Goal: Find specific page/section: Find specific page/section

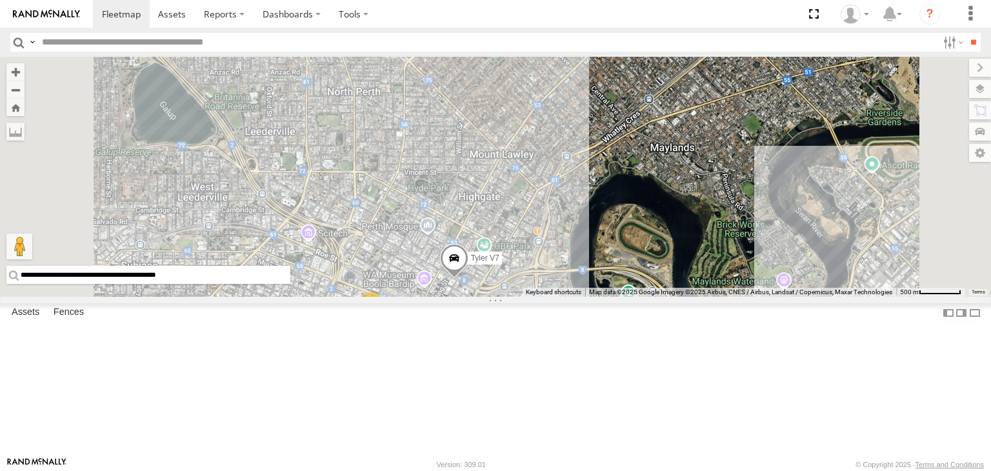
click at [0, 0] on div "[PERSON_NAME] V6" at bounding box center [0, 0] width 0 height 0
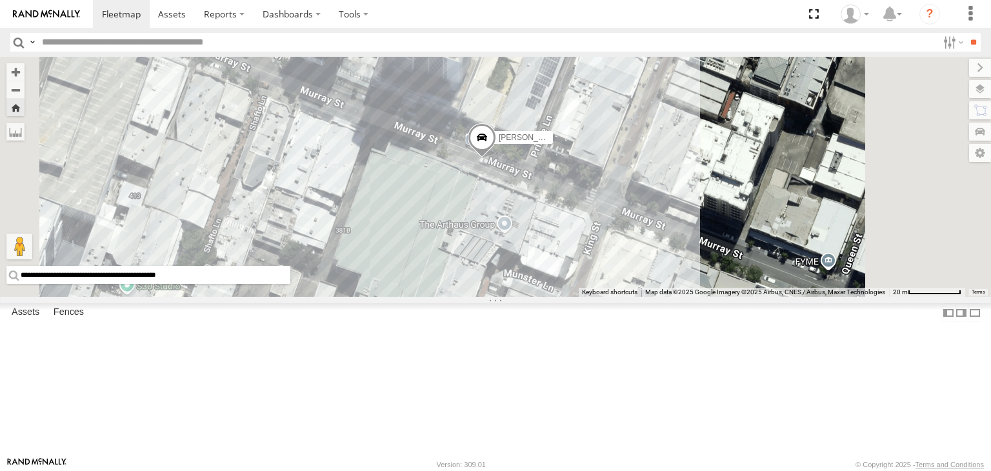
click at [0, 0] on div "Mark V8" at bounding box center [0, 0] width 0 height 0
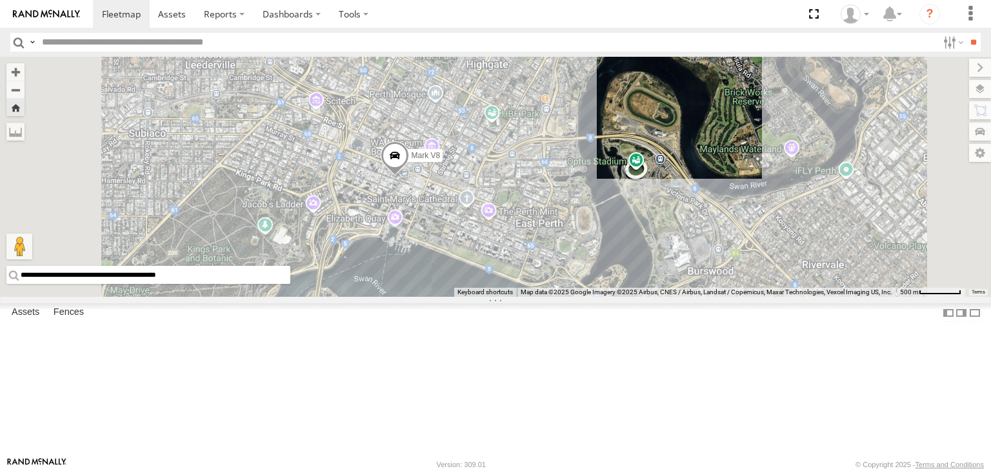
drag, startPoint x: 508, startPoint y: 268, endPoint x: 541, endPoint y: 278, distance: 34.3
click at [541, 278] on div "Mark V8" at bounding box center [495, 177] width 991 height 240
click at [0, 0] on div "[PERSON_NAME] V6" at bounding box center [0, 0] width 0 height 0
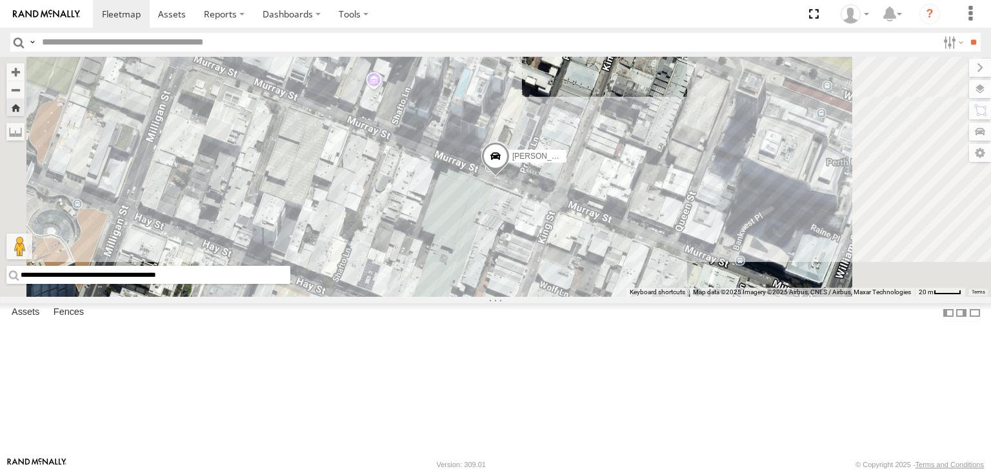
click at [0, 0] on div "Mark V8" at bounding box center [0, 0] width 0 height 0
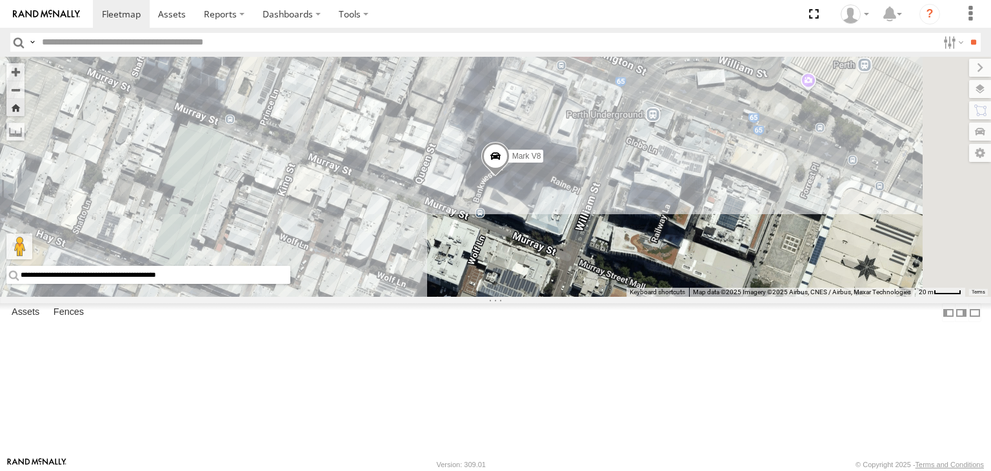
click at [0, 0] on div "All Assets" at bounding box center [0, 0] width 0 height 0
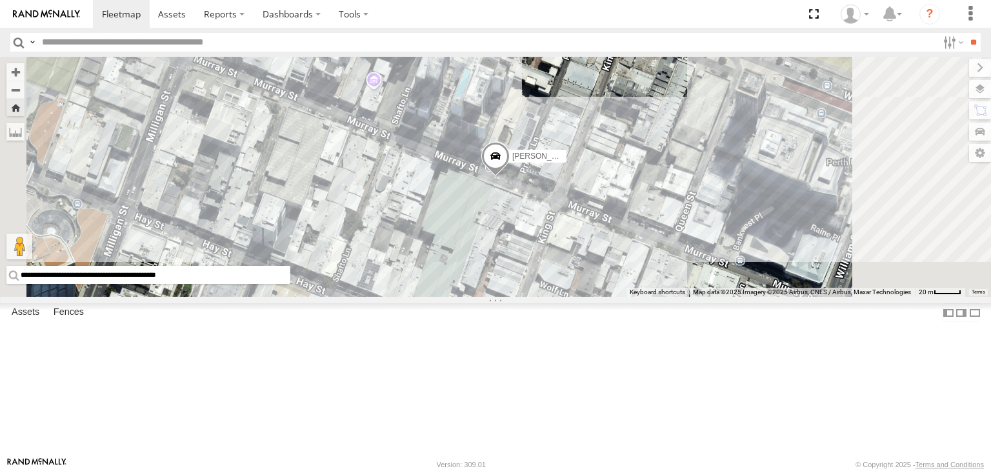
click at [0, 0] on div "Mark V8" at bounding box center [0, 0] width 0 height 0
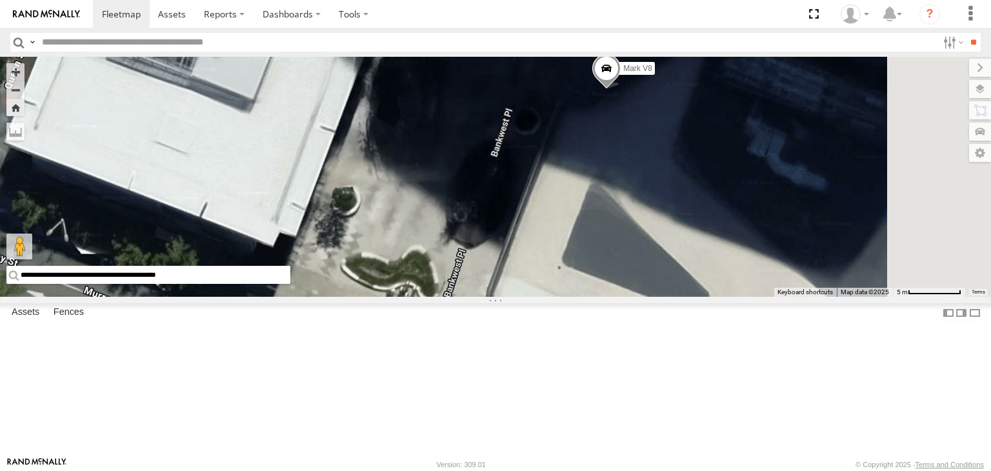
drag, startPoint x: 889, startPoint y: 266, endPoint x: 736, endPoint y: 350, distance: 174.7
click at [736, 297] on div "Mark V8" at bounding box center [495, 177] width 991 height 240
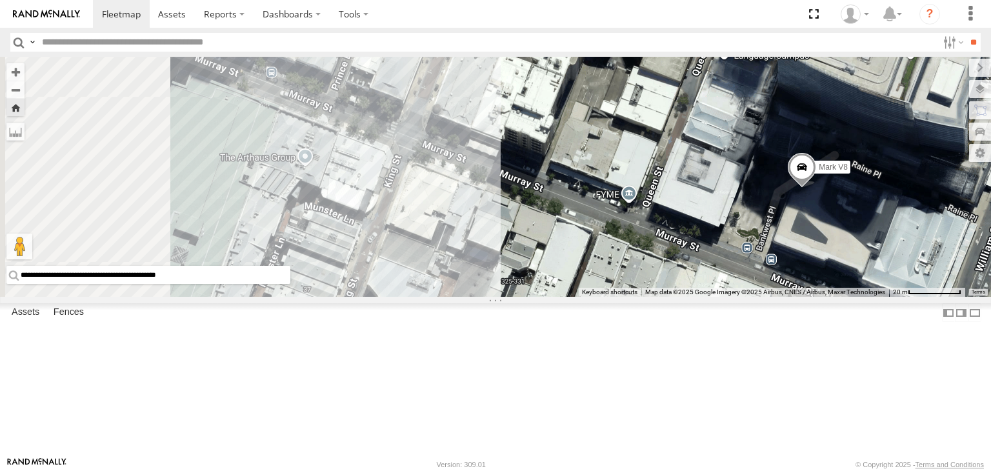
drag, startPoint x: 658, startPoint y: 252, endPoint x: 862, endPoint y: 306, distance: 211.1
click at [862, 297] on div "Mark V8" at bounding box center [495, 177] width 991 height 240
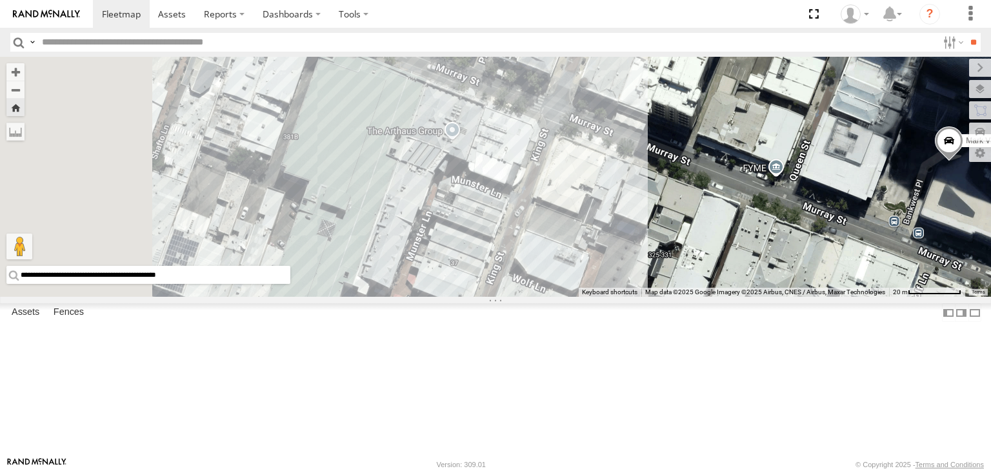
drag, startPoint x: 727, startPoint y: 310, endPoint x: 856, endPoint y: 286, distance: 131.2
click at [856, 286] on div "Mark V8" at bounding box center [495, 177] width 991 height 240
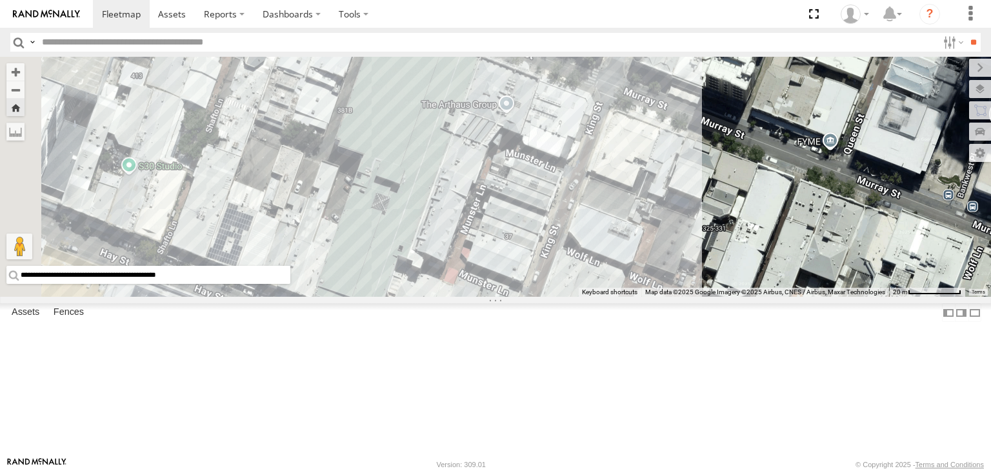
drag, startPoint x: 646, startPoint y: 278, endPoint x: 699, endPoint y: 250, distance: 60.6
click at [699, 250] on div "Mark V8" at bounding box center [495, 177] width 991 height 240
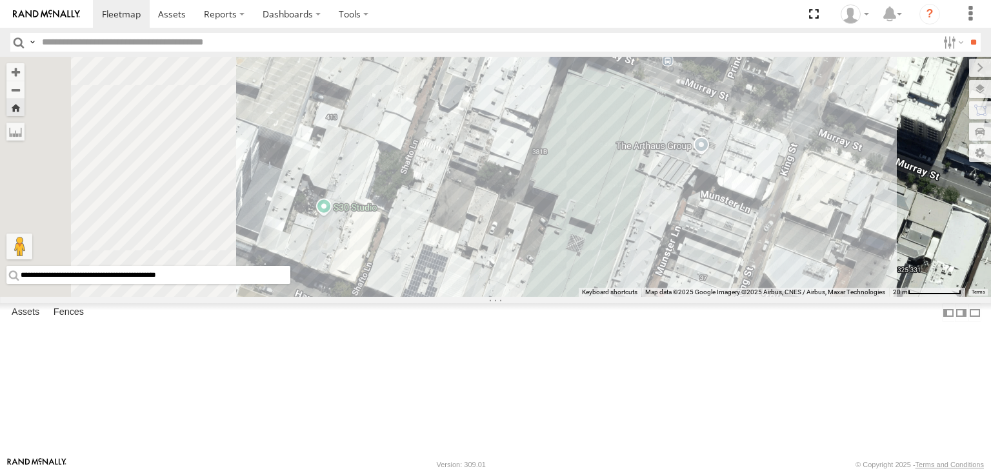
drag, startPoint x: 645, startPoint y: 266, endPoint x: 865, endPoint y: 309, distance: 224.1
click at [865, 297] on div "Mark V8" at bounding box center [495, 177] width 991 height 240
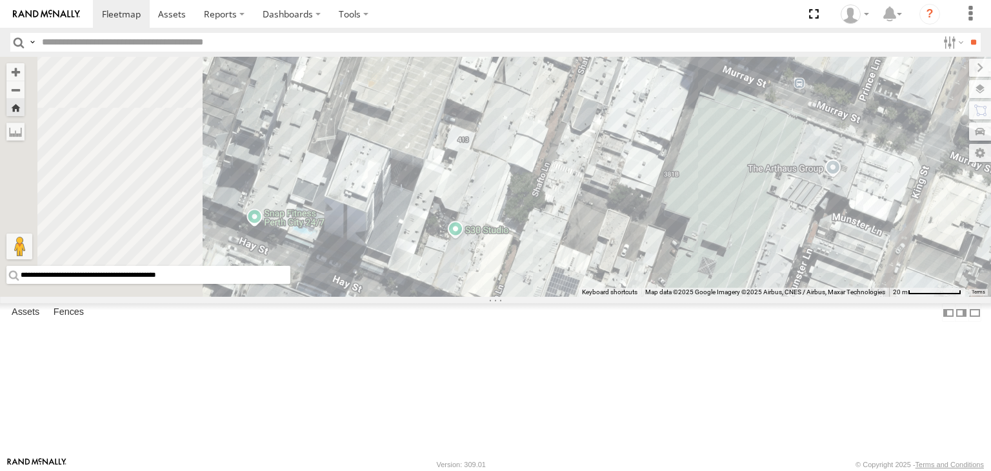
drag, startPoint x: 725, startPoint y: 279, endPoint x: 836, endPoint y: 301, distance: 113.6
click at [836, 297] on div "Mark V8" at bounding box center [495, 177] width 991 height 240
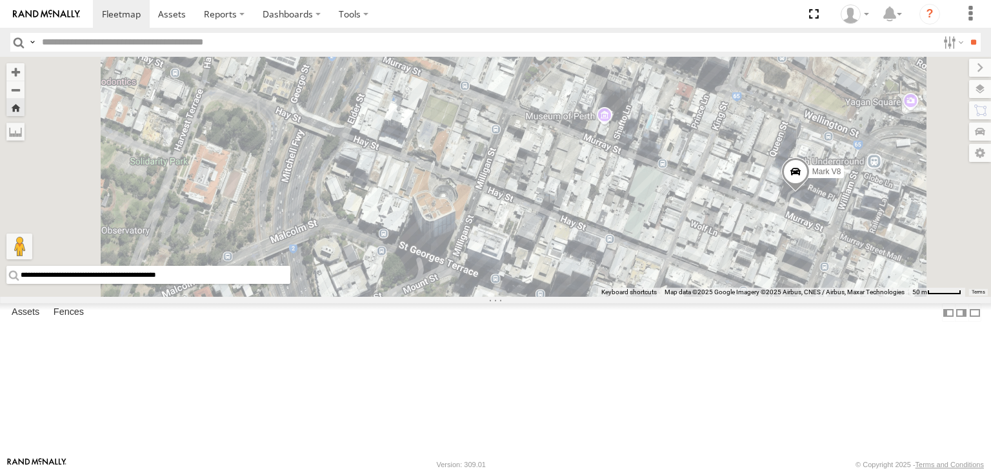
click at [290, 284] on input "**********" at bounding box center [148, 275] width 284 height 18
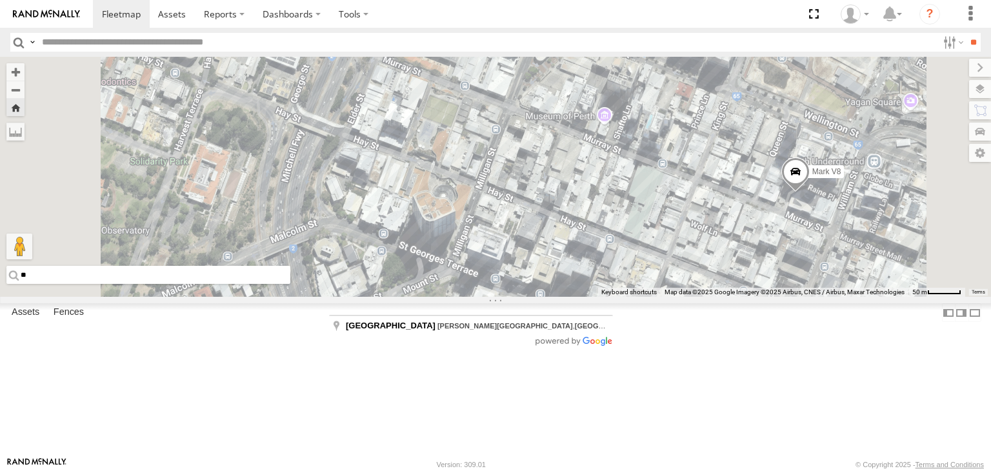
type input "*"
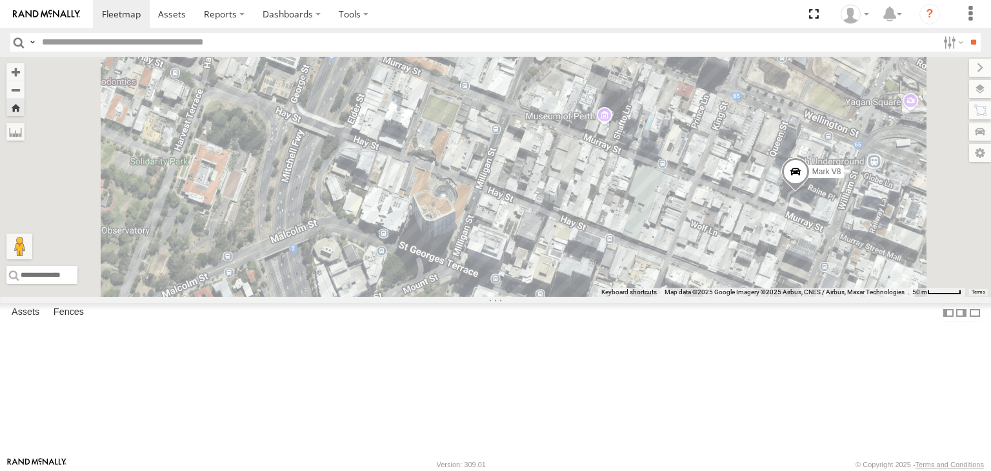
click at [0, 0] on div "All Assets" at bounding box center [0, 0] width 0 height 0
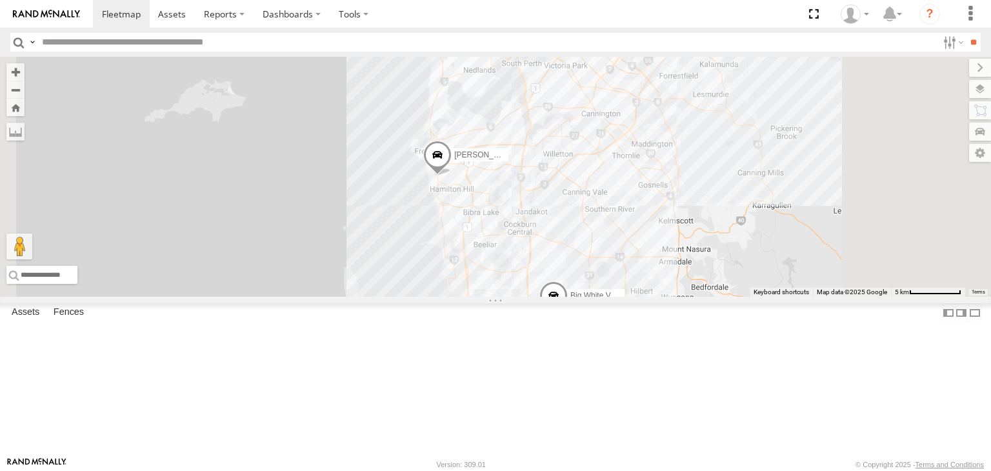
click at [0, 0] on div "Audrey V6 All Assets" at bounding box center [0, 0] width 0 height 0
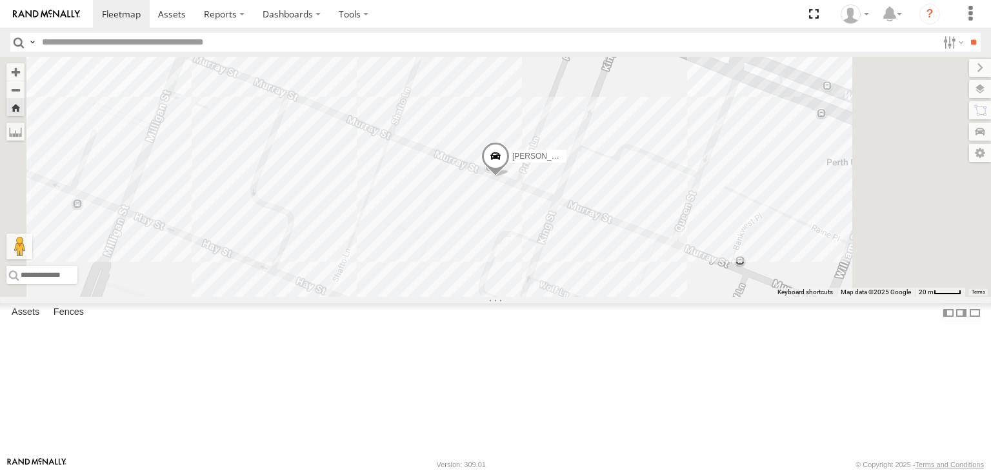
click at [0, 0] on div "Mark V8" at bounding box center [0, 0] width 0 height 0
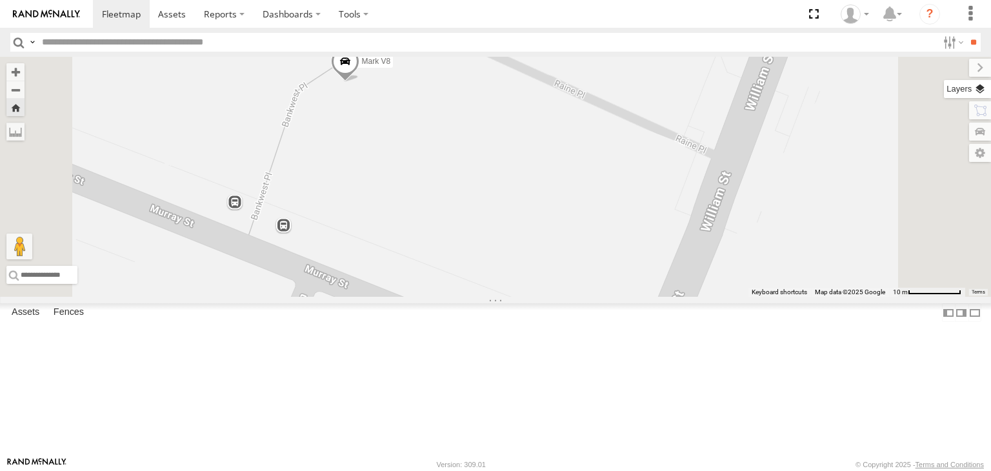
click at [979, 93] on label at bounding box center [967, 89] width 47 height 18
click at [0, 0] on span "Basemaps" at bounding box center [0, 0] width 0 height 0
click at [0, 0] on div "Satellite + Roadmap" at bounding box center [0, 0] width 0 height 0
click at [0, 0] on span "Satellite + Roadmap" at bounding box center [0, 0] width 0 height 0
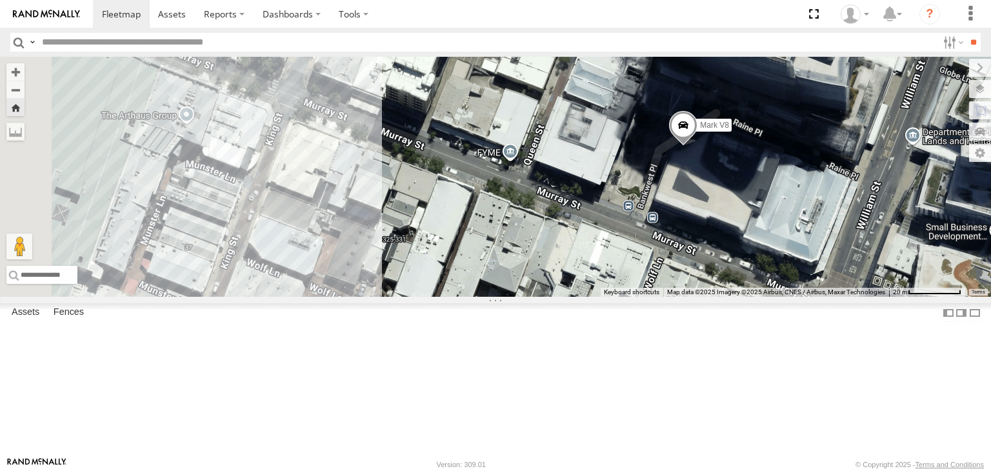
drag, startPoint x: 511, startPoint y: 245, endPoint x: 782, endPoint y: 297, distance: 276.0
click at [782, 297] on div "Mark V8" at bounding box center [495, 177] width 991 height 240
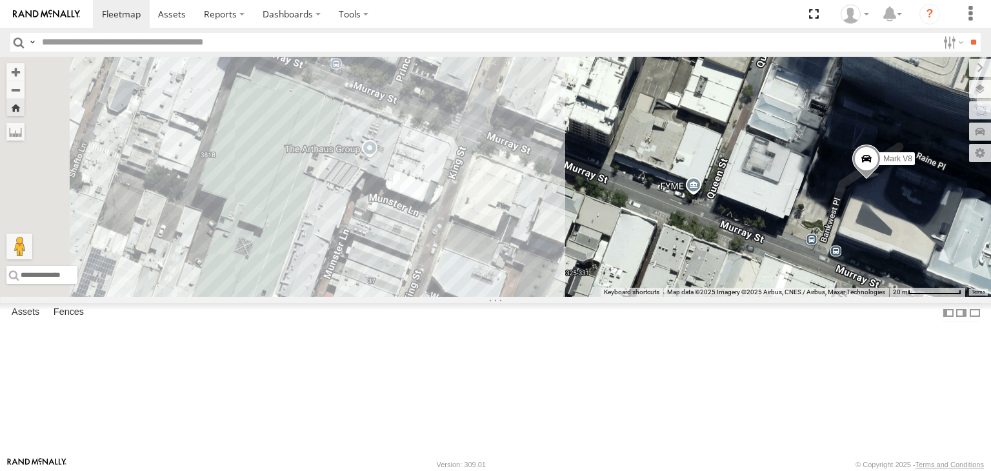
drag, startPoint x: 516, startPoint y: 206, endPoint x: 703, endPoint y: 239, distance: 189.5
click at [703, 239] on div "Mark V8" at bounding box center [495, 177] width 991 height 240
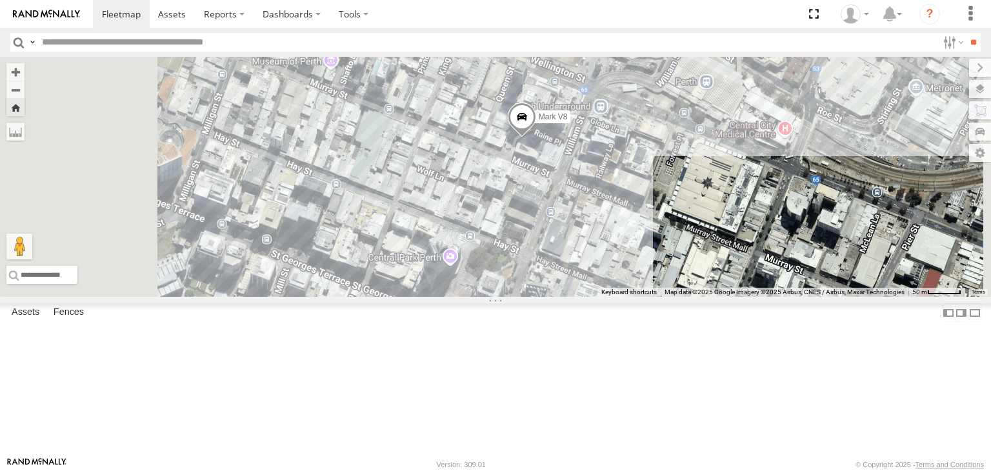
click at [0, 0] on div "Tyler V7" at bounding box center [0, 0] width 0 height 0
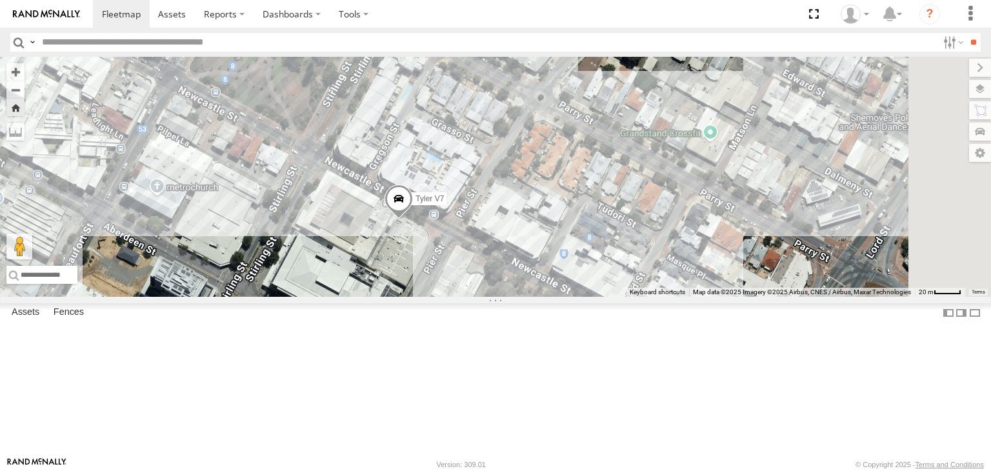
drag, startPoint x: 719, startPoint y: 161, endPoint x: 619, endPoint y: 203, distance: 108.7
click at [619, 203] on div "Tyler V7" at bounding box center [495, 177] width 991 height 240
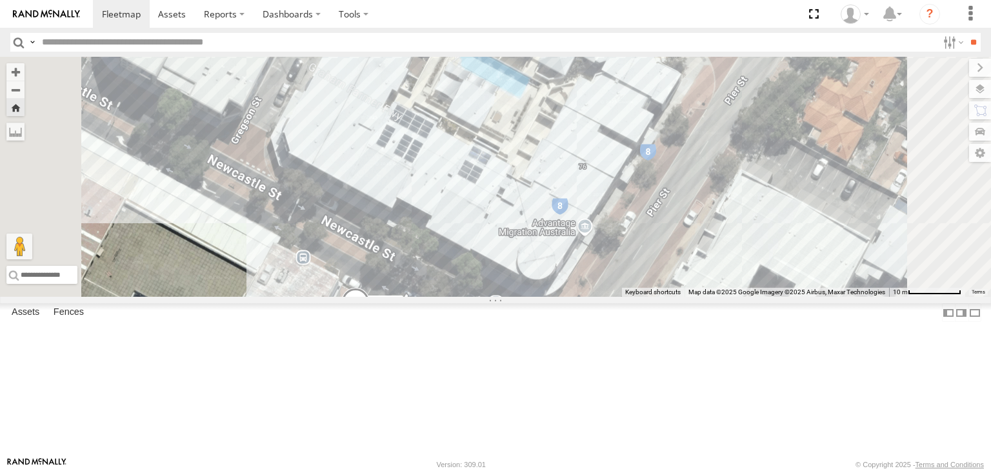
drag, startPoint x: 588, startPoint y: 290, endPoint x: 661, endPoint y: 217, distance: 102.6
click at [661, 217] on div "Tyler V7" at bounding box center [495, 177] width 991 height 240
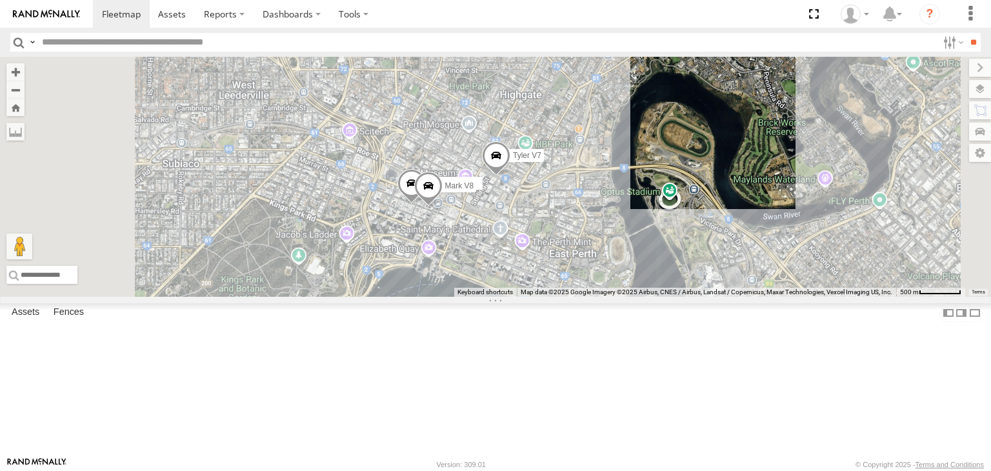
click at [0, 0] on div "Audrey V6 All Assets" at bounding box center [0, 0] width 0 height 0
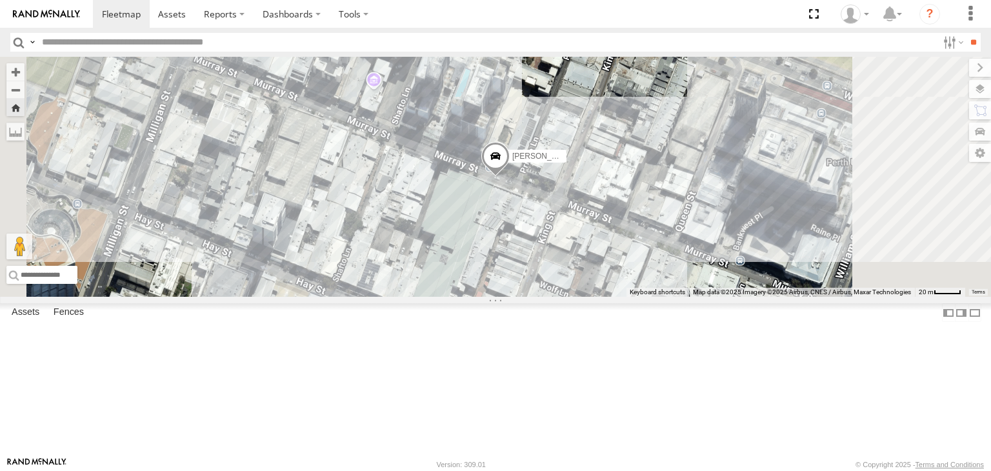
click at [0, 0] on div "Mark V8" at bounding box center [0, 0] width 0 height 0
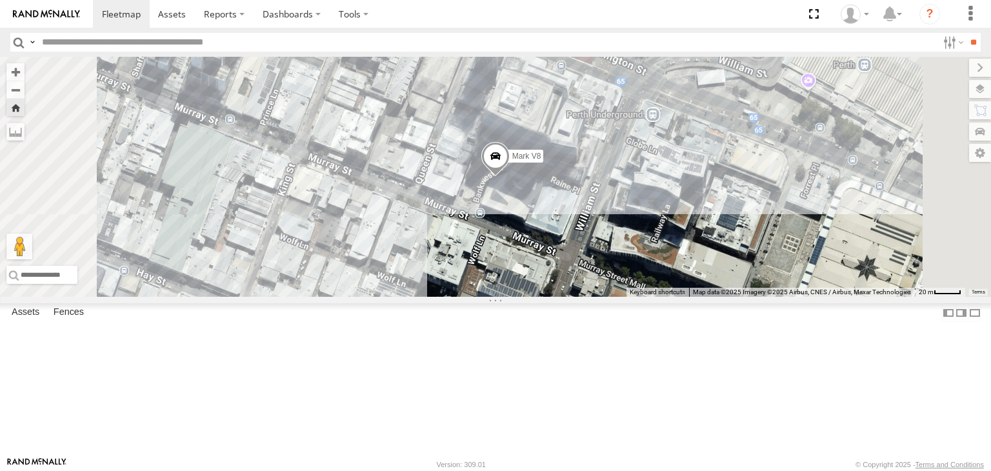
click at [0, 0] on div "Tyler V7" at bounding box center [0, 0] width 0 height 0
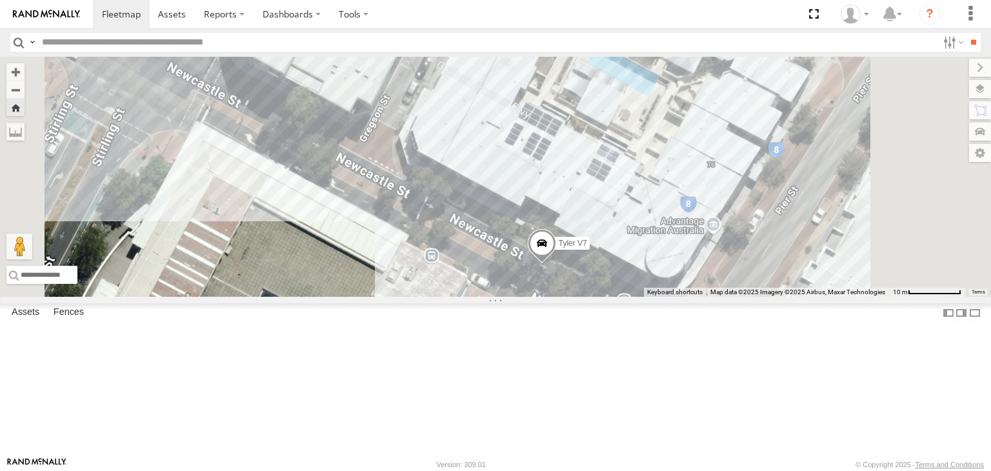
drag, startPoint x: 532, startPoint y: 382, endPoint x: 479, endPoint y: 370, distance: 53.7
click at [631, 297] on div "Tyler V7 Keyboard shortcuts Map Data Map data ©2025 Imagery ©2025 Airbus, Maxar…" at bounding box center [495, 177] width 991 height 240
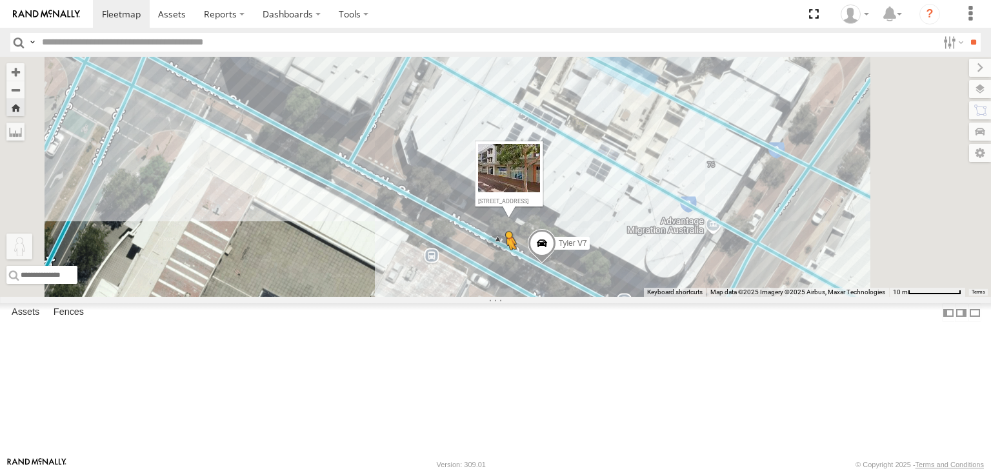
drag, startPoint x: 343, startPoint y: 410, endPoint x: 671, endPoint y: 341, distance: 334.8
click at [671, 297] on div "Tyler V7 To activate drag with keyboard, press Alt + Enter. Once in keyboard dr…" at bounding box center [495, 177] width 991 height 240
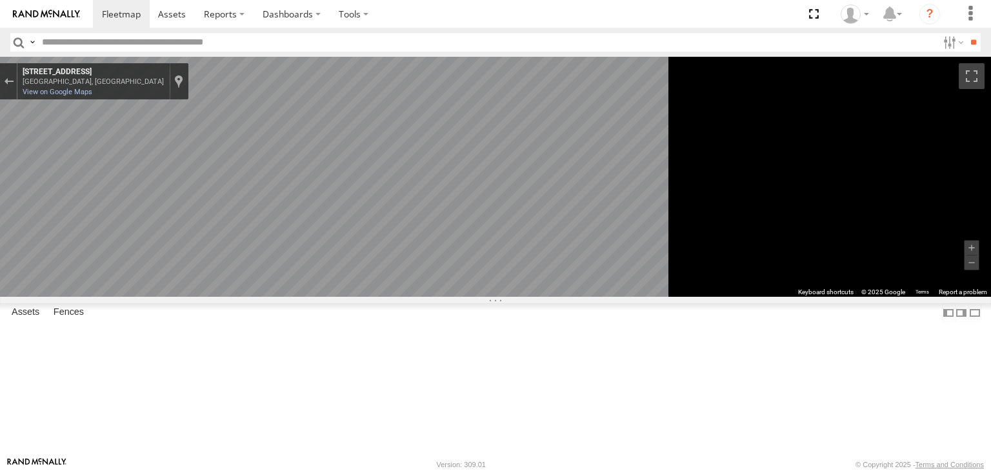
click at [127, 390] on main "To navigate the map with touch gestures double-tap and hold your finger on the …" at bounding box center [495, 257] width 991 height 400
click at [297, 16] on label "Dashboards" at bounding box center [292, 14] width 76 height 28
click at [299, 29] on link at bounding box center [295, 38] width 83 height 21
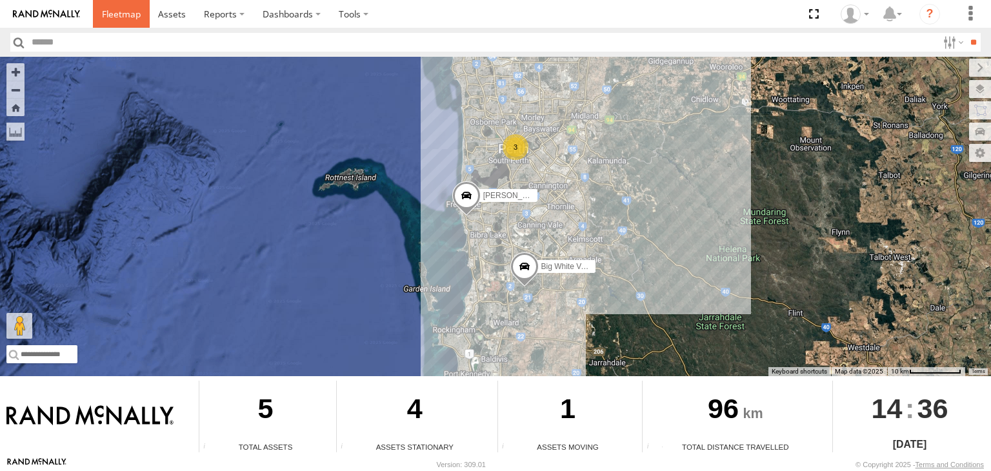
click at [125, 14] on span at bounding box center [121, 14] width 39 height 12
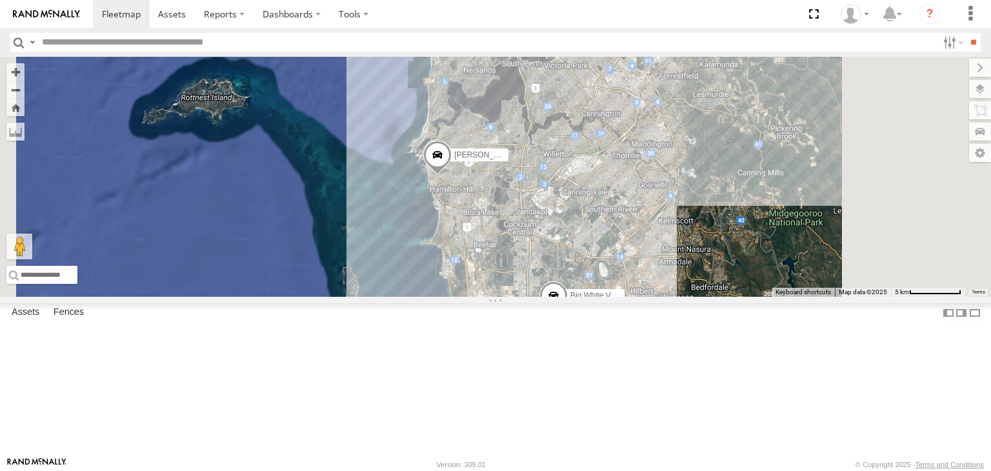
click at [0, 0] on div "Big White Van ([PERSON_NAME])" at bounding box center [0, 0] width 0 height 0
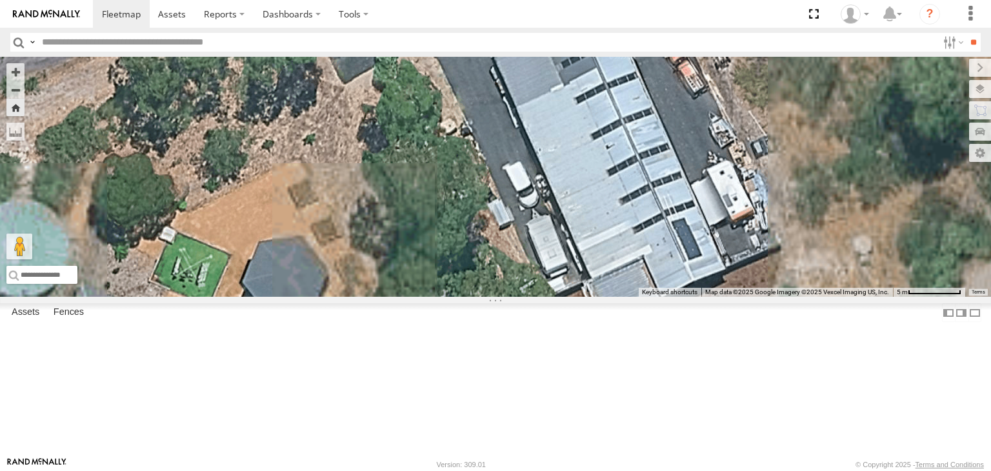
drag, startPoint x: 790, startPoint y: 319, endPoint x: 565, endPoint y: 84, distance: 324.9
click at [565, 84] on div "Big White Van ([PERSON_NAME])" at bounding box center [495, 177] width 991 height 240
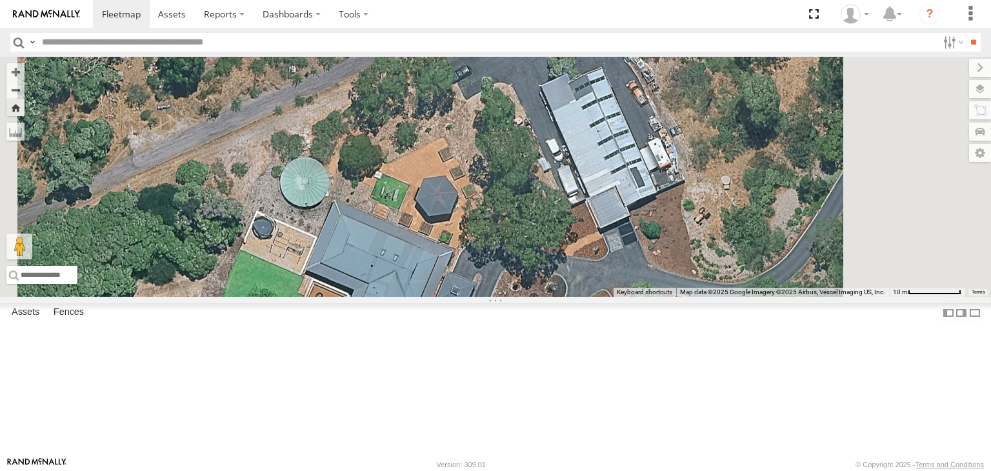
click at [619, 101] on div "Big White Van ([PERSON_NAME])" at bounding box center [495, 177] width 991 height 240
click at [108, 3] on link at bounding box center [121, 14] width 57 height 28
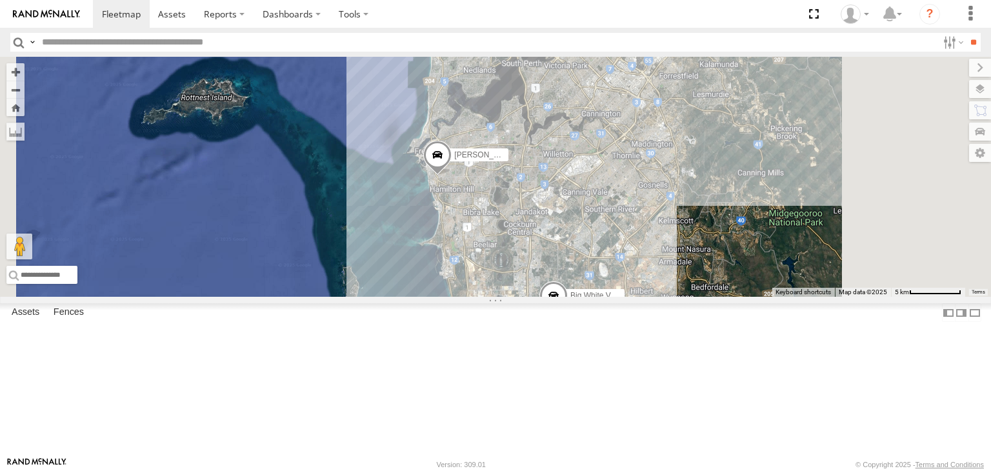
click at [549, 50] on div "3" at bounding box center [536, 37] width 26 height 26
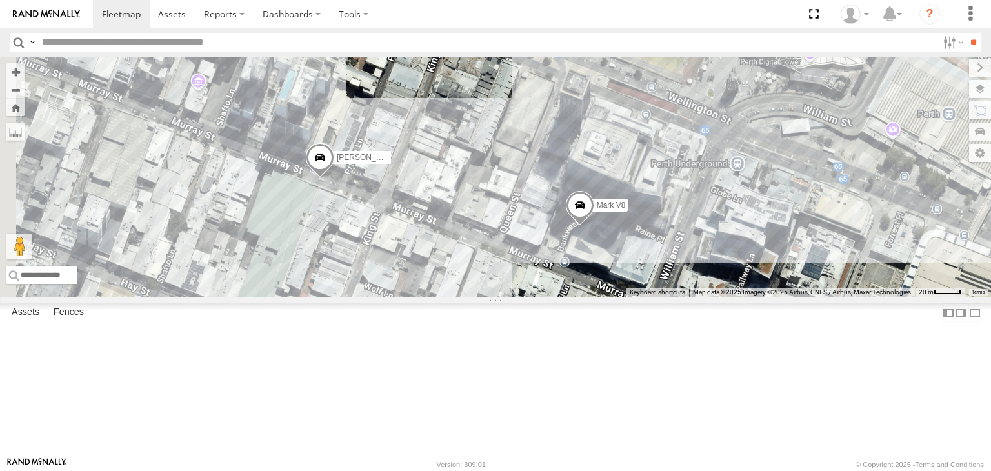
drag, startPoint x: 491, startPoint y: 345, endPoint x: 625, endPoint y: 306, distance: 139.1
click at [625, 297] on div "Big White Van ([PERSON_NAME]) [PERSON_NAME] V9 [PERSON_NAME] V7 [PERSON_NAME] V…" at bounding box center [495, 177] width 991 height 240
